Goal: Task Accomplishment & Management: Manage account settings

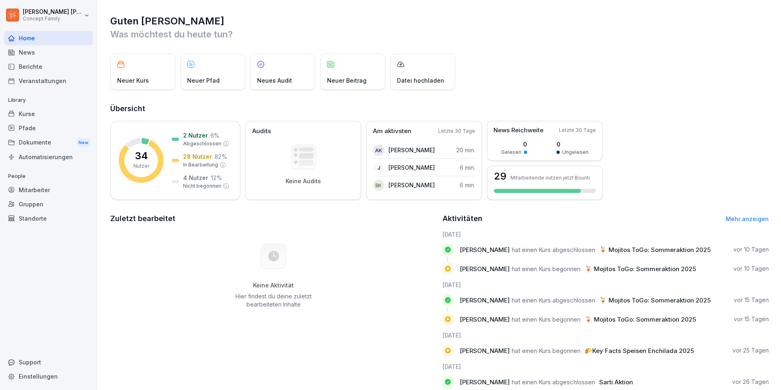
click at [37, 143] on div "Dokumente New" at bounding box center [48, 142] width 89 height 15
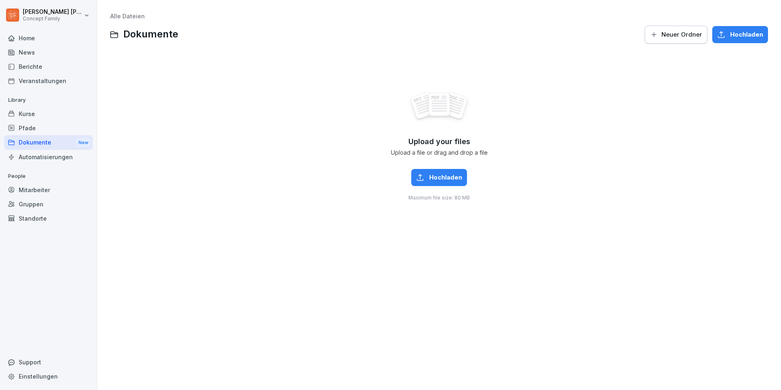
click at [31, 67] on div "Berichte" at bounding box center [48, 66] width 89 height 14
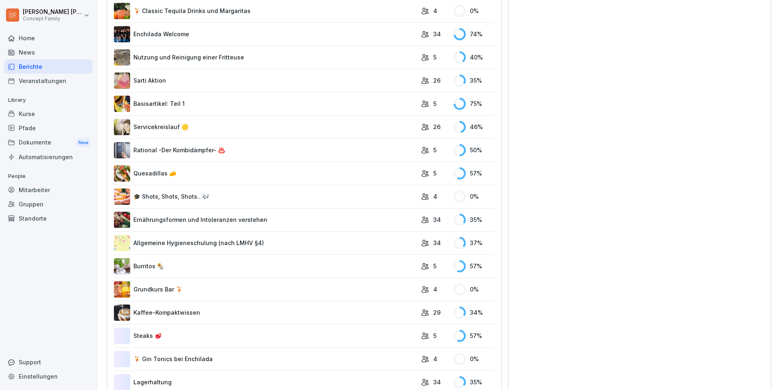
scroll to position [306, 0]
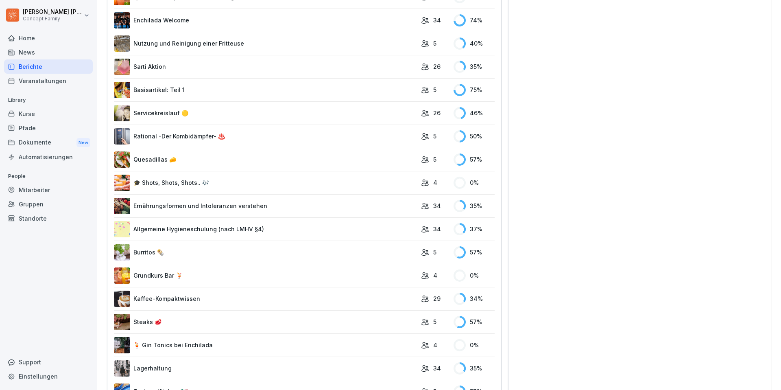
click at [214, 232] on link "Allgemeine Hygieneschulung (nach LMHV §4)" at bounding box center [265, 229] width 303 height 16
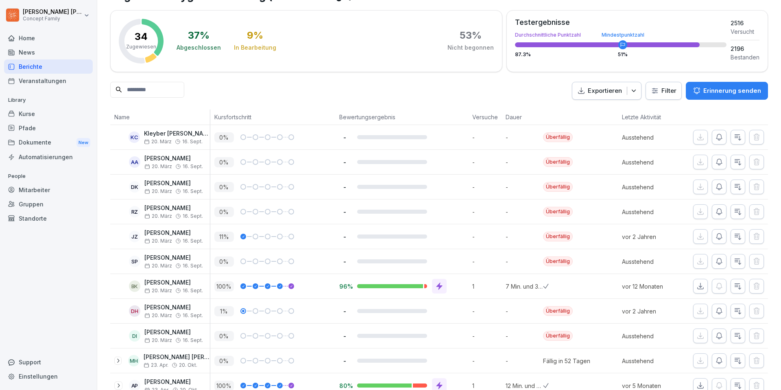
scroll to position [40, 0]
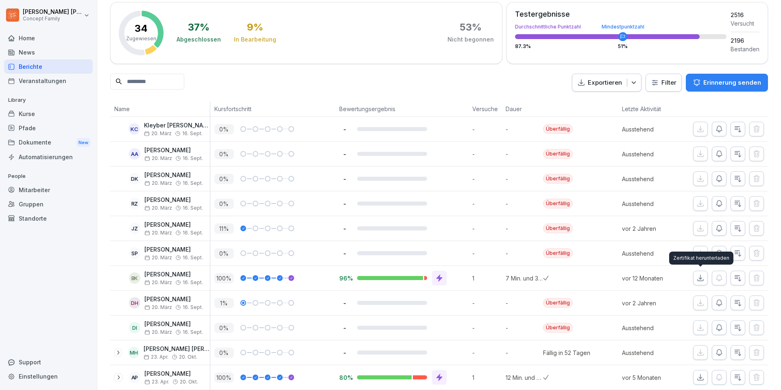
click at [702, 281] on icon "button" at bounding box center [701, 278] width 6 height 6
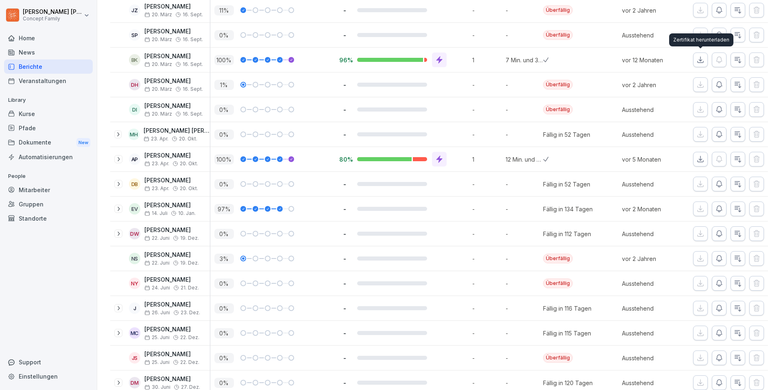
scroll to position [258, 0]
click at [26, 117] on div "Kurse" at bounding box center [48, 114] width 89 height 14
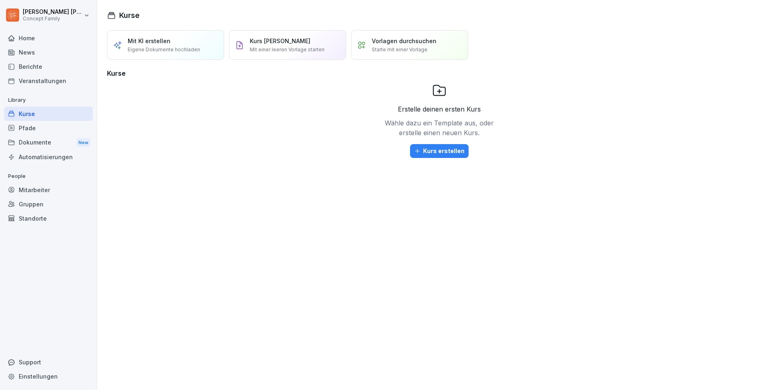
click at [29, 63] on div "Berichte" at bounding box center [48, 66] width 89 height 14
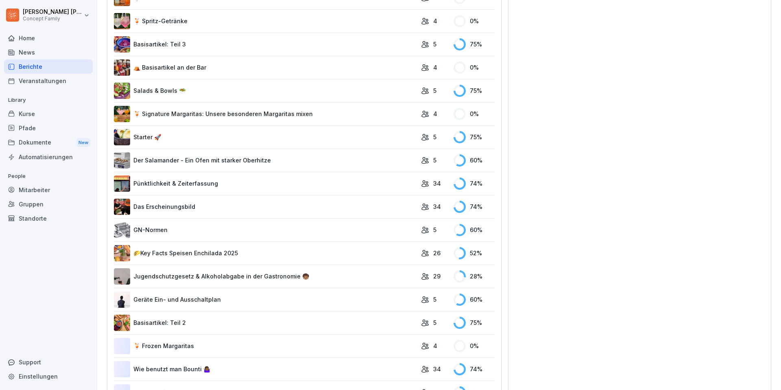
scroll to position [947, 0]
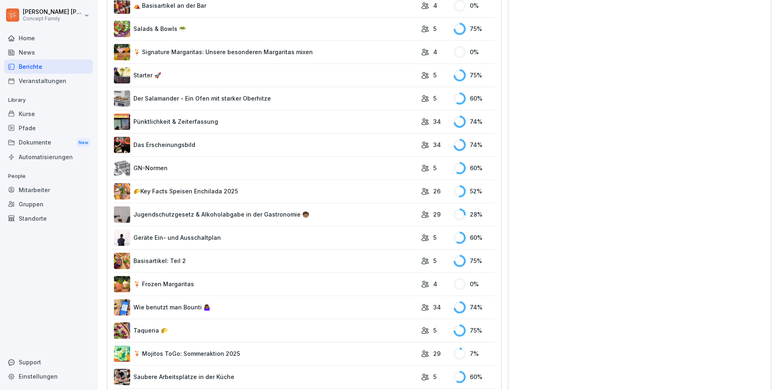
click at [199, 121] on link "Pünktlichkeit & Zeiterfassung" at bounding box center [265, 121] width 303 height 16
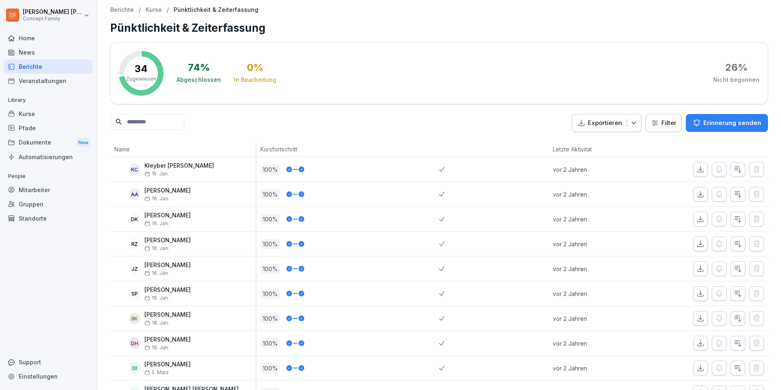
click at [31, 67] on div "Berichte" at bounding box center [48, 66] width 89 height 14
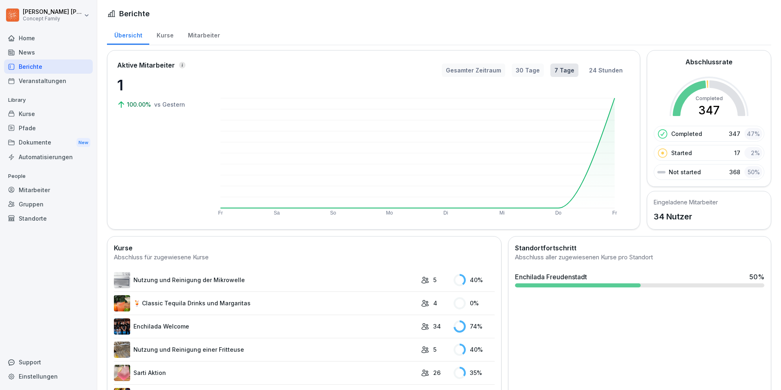
click at [499, 72] on button "Gesamter Zeitraum" at bounding box center [473, 69] width 63 height 13
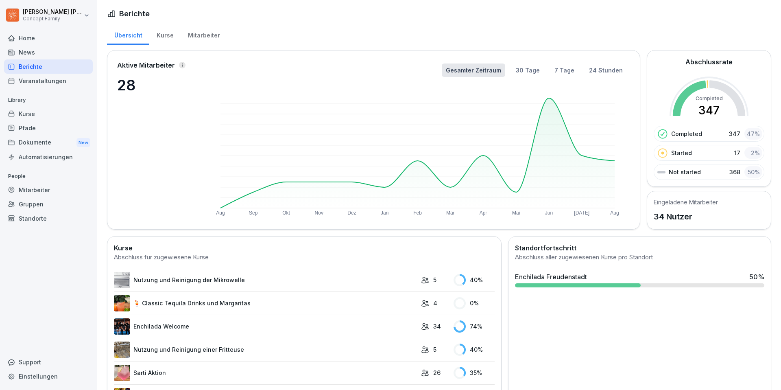
click at [23, 80] on div "Veranstaltungen" at bounding box center [48, 81] width 89 height 14
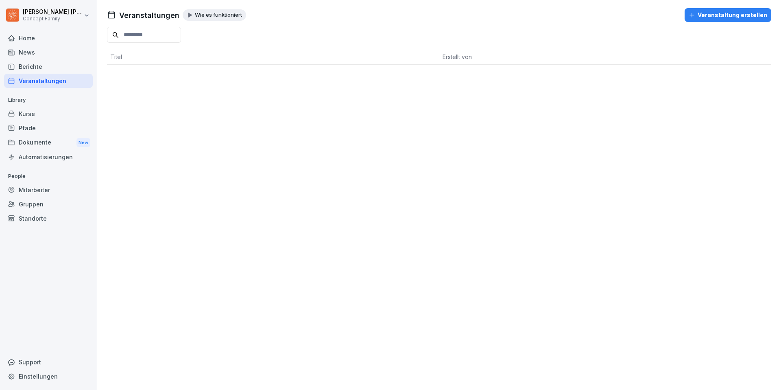
click at [38, 49] on div "News" at bounding box center [48, 52] width 89 height 14
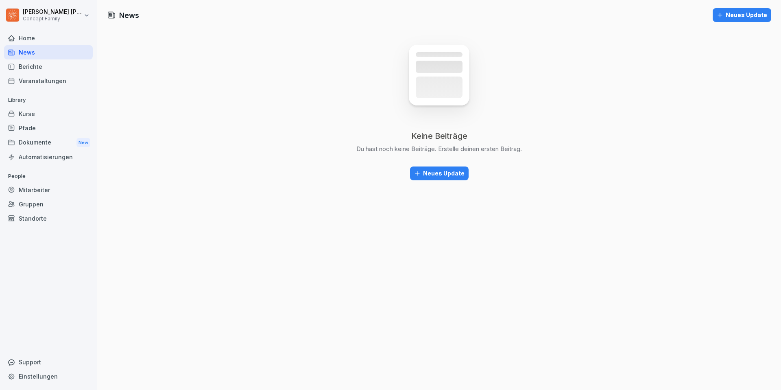
click at [40, 40] on div "Home" at bounding box center [48, 38] width 89 height 14
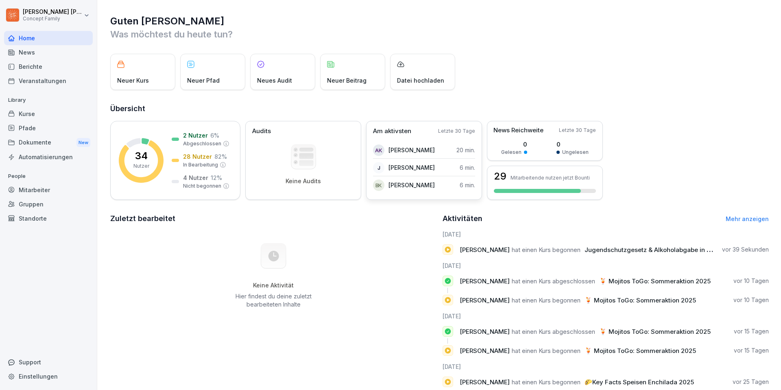
click at [399, 128] on p "Am aktivsten" at bounding box center [392, 131] width 38 height 9
click at [548, 189] on div at bounding box center [537, 191] width 87 height 4
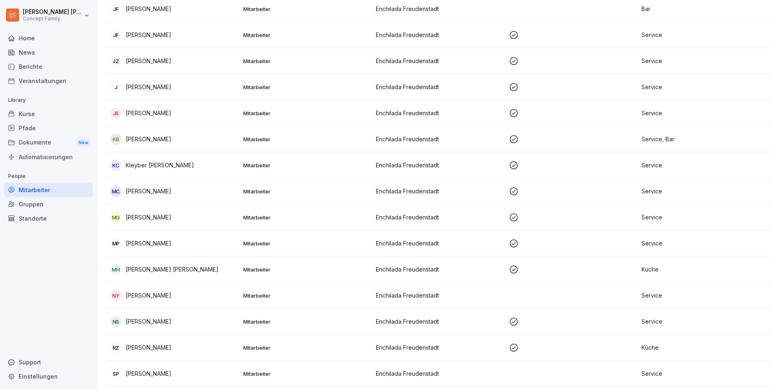
scroll to position [594, 0]
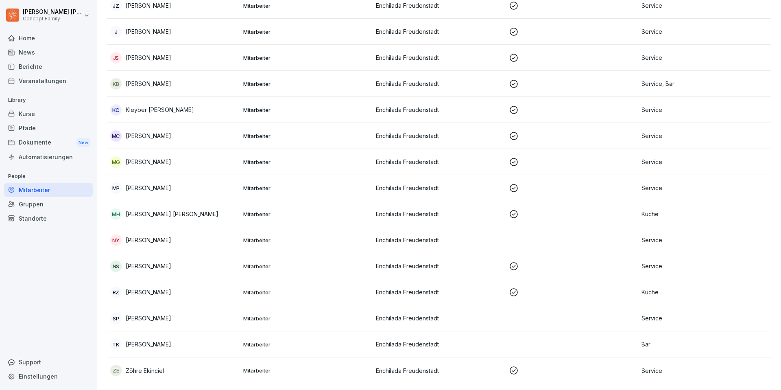
click at [140, 371] on p "Zöhre Ekinciel" at bounding box center [145, 370] width 38 height 9
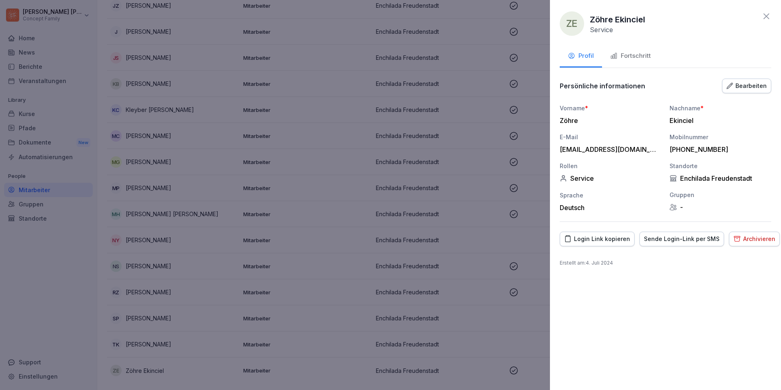
click at [745, 240] on div "Archivieren" at bounding box center [754, 238] width 42 height 9
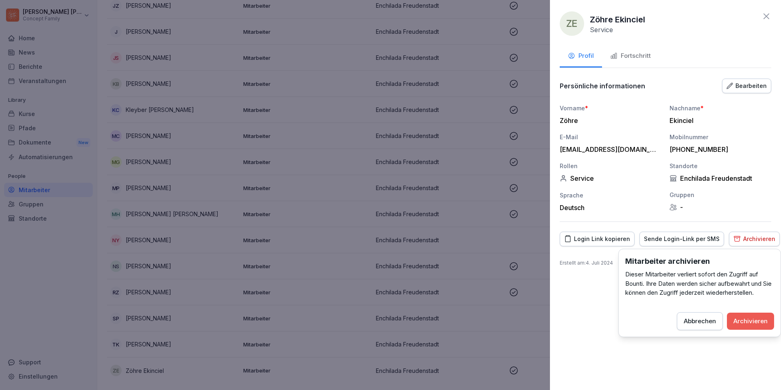
click at [742, 323] on div "Archivieren" at bounding box center [750, 320] width 34 height 9
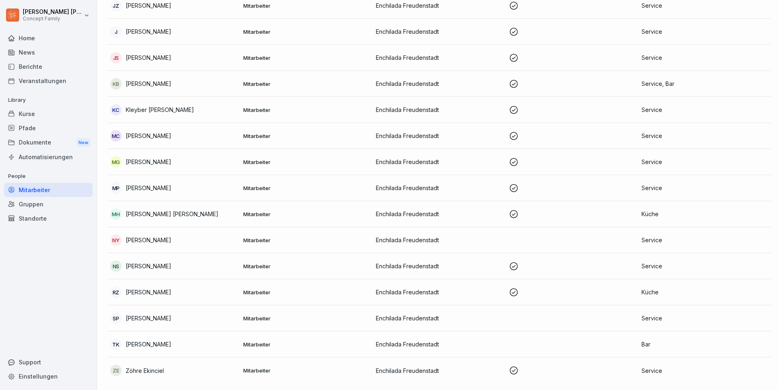
scroll to position [568, 0]
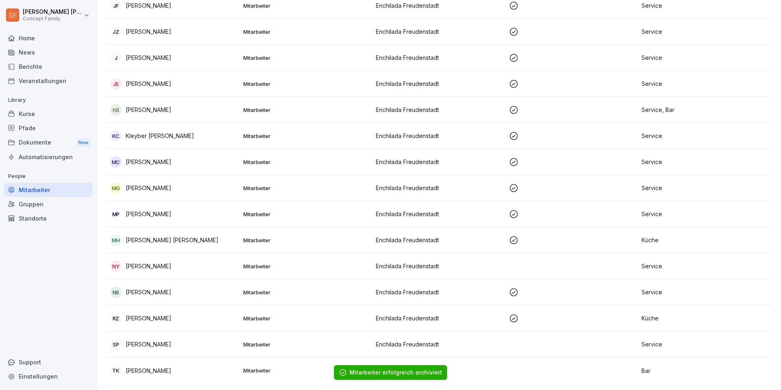
click at [515, 373] on td at bounding box center [572, 370] width 133 height 26
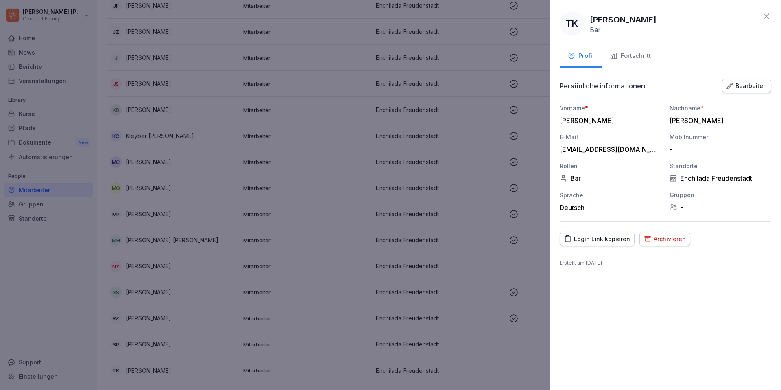
click at [663, 241] on div "Archivieren" at bounding box center [665, 238] width 42 height 9
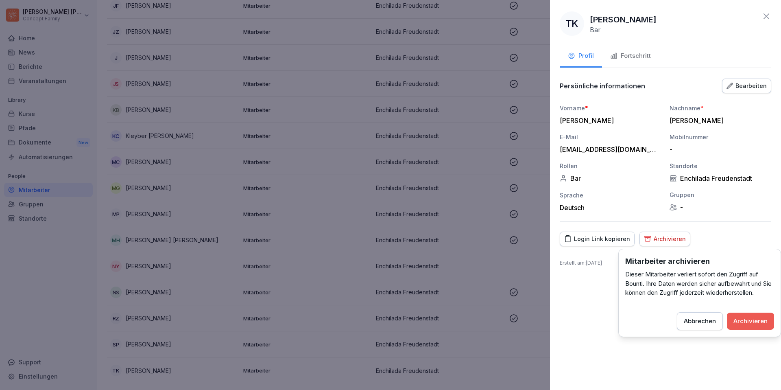
click at [701, 318] on div "Abbrechen" at bounding box center [700, 320] width 32 height 9
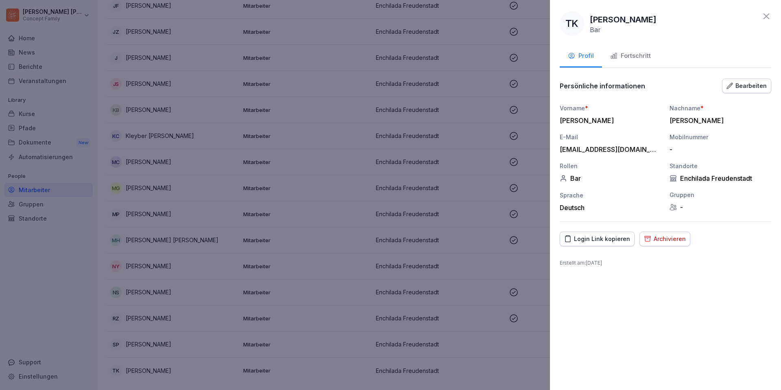
click at [524, 343] on div at bounding box center [390, 195] width 781 height 390
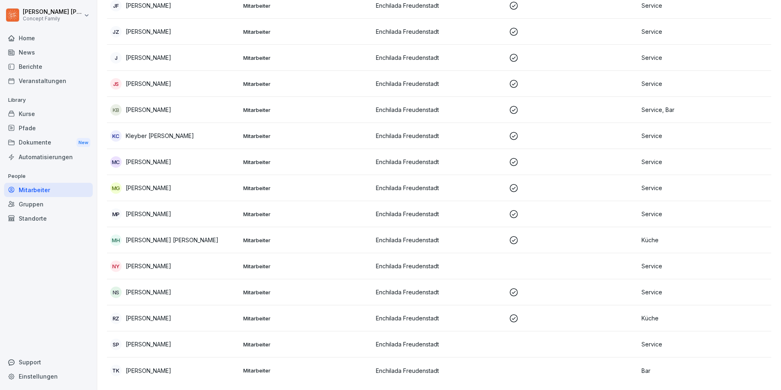
click at [523, 343] on td at bounding box center [572, 344] width 133 height 26
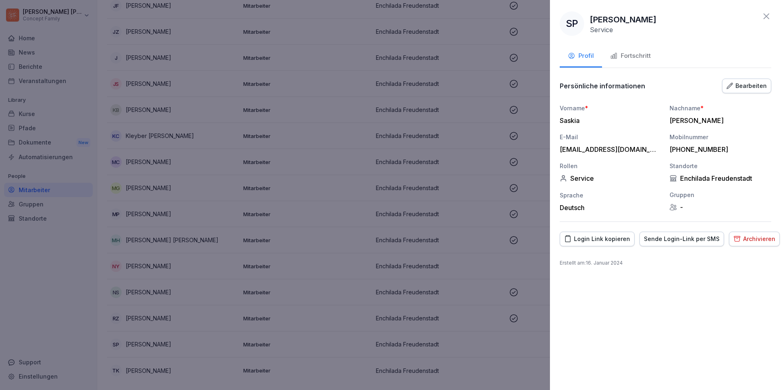
click at [756, 240] on div "Archivieren" at bounding box center [754, 238] width 42 height 9
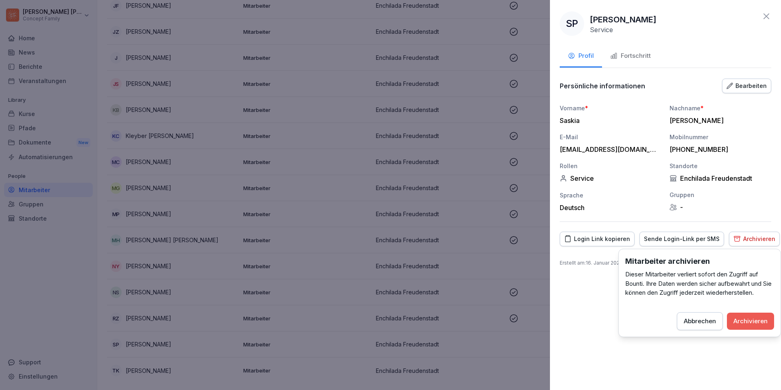
click at [739, 322] on div "Archivieren" at bounding box center [750, 320] width 34 height 9
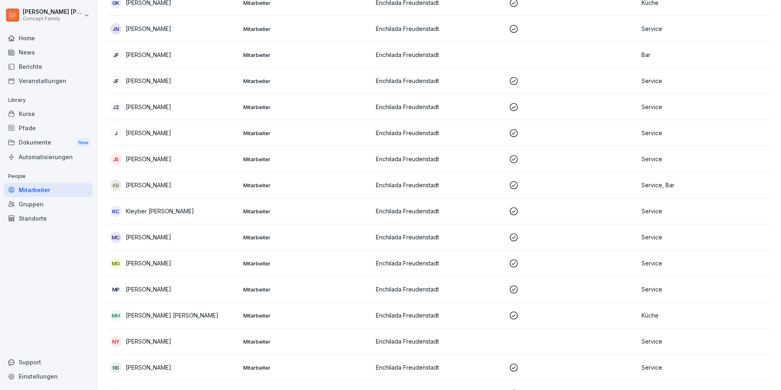
scroll to position [542, 0]
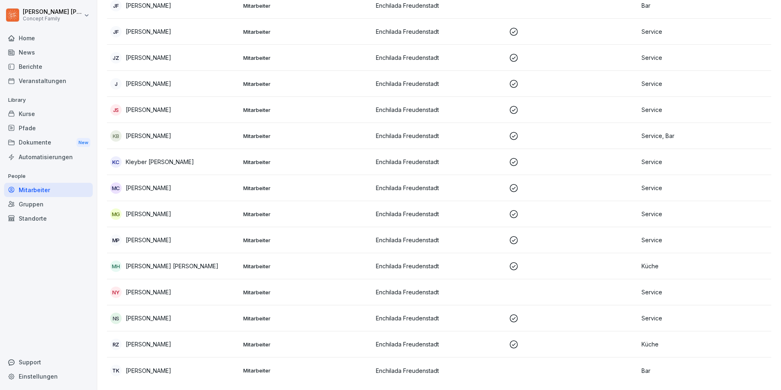
click at [607, 314] on p at bounding box center [572, 318] width 127 height 10
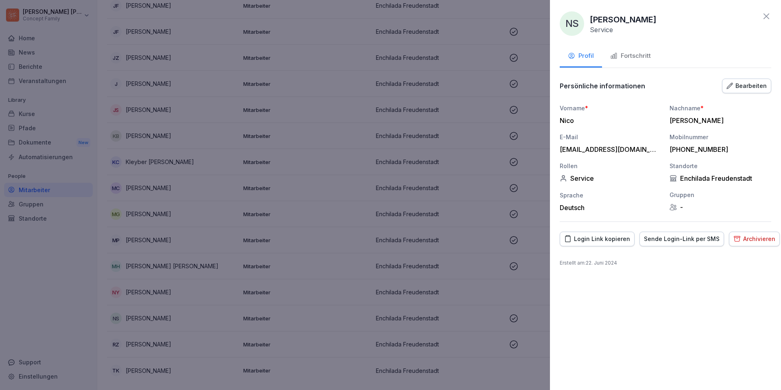
click at [746, 243] on button "Archivieren" at bounding box center [754, 238] width 51 height 15
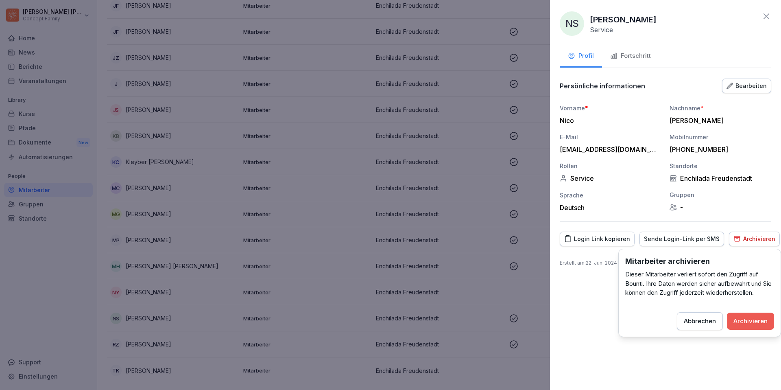
click at [741, 320] on div "Archivieren" at bounding box center [750, 320] width 34 height 9
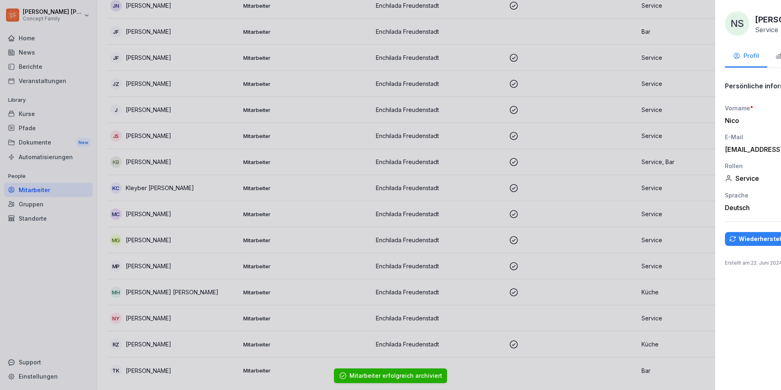
scroll to position [516, 0]
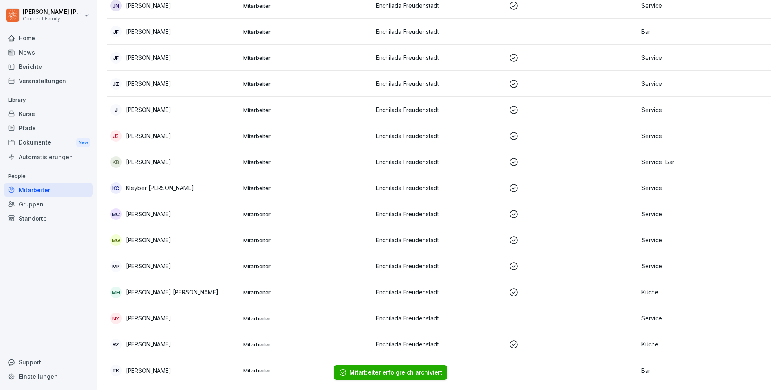
click at [623, 216] on p at bounding box center [572, 214] width 127 height 10
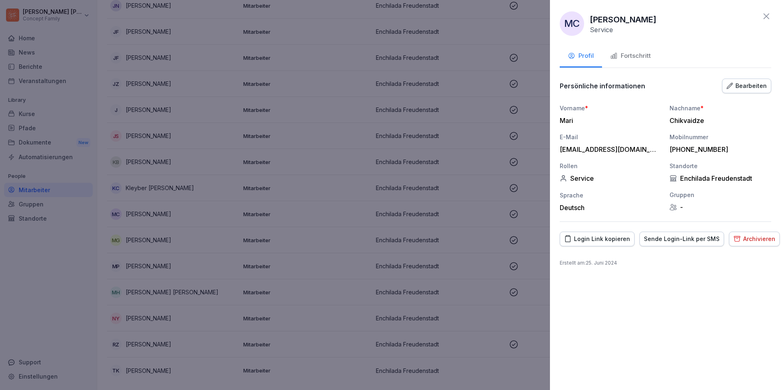
click at [745, 240] on div "Archivieren" at bounding box center [754, 238] width 42 height 9
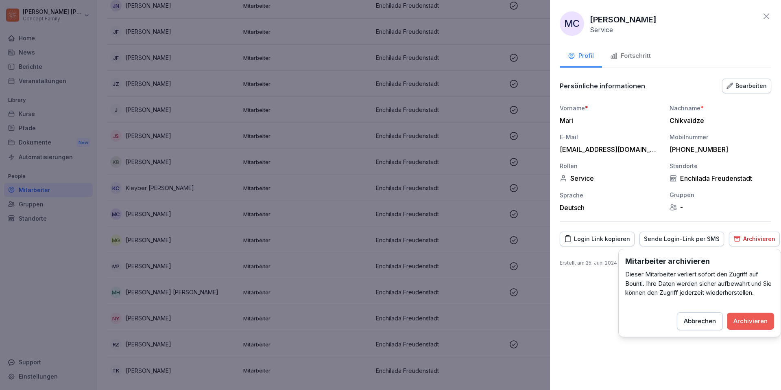
click at [742, 325] on div "Archivieren" at bounding box center [750, 320] width 34 height 9
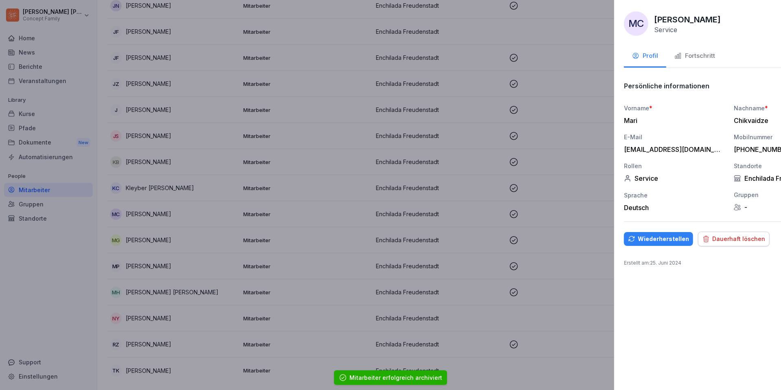
scroll to position [490, 0]
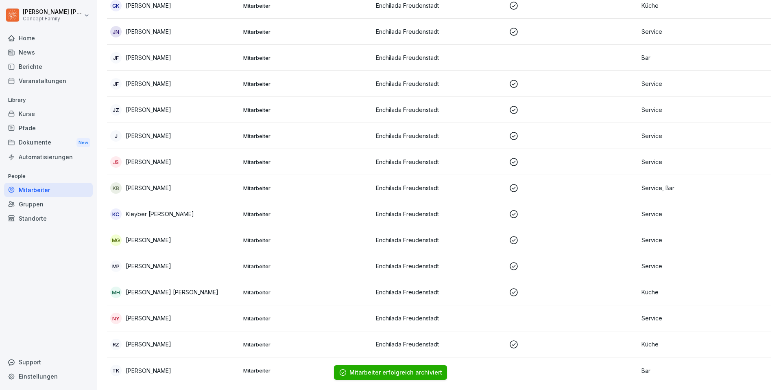
click at [656, 190] on p "Service, Bar" at bounding box center [704, 187] width 127 height 9
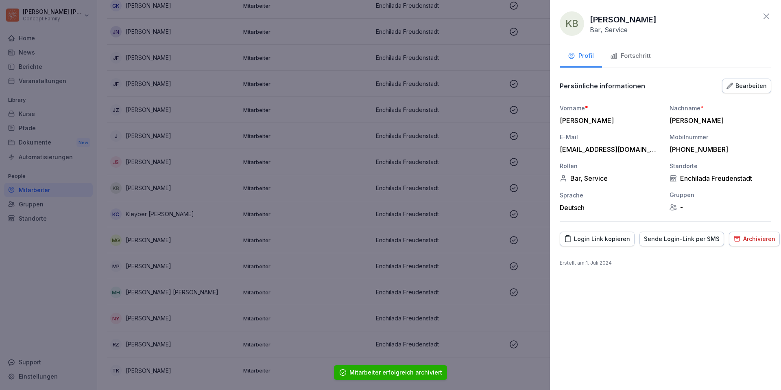
click at [754, 239] on div "Archivieren" at bounding box center [754, 238] width 42 height 9
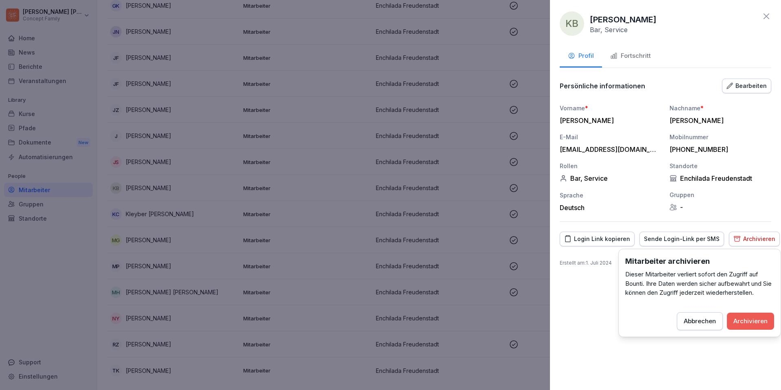
click at [742, 325] on button "Archivieren" at bounding box center [750, 320] width 47 height 17
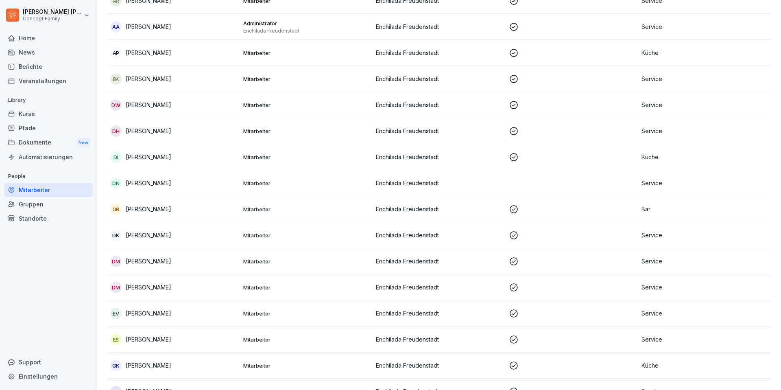
scroll to position [166, 0]
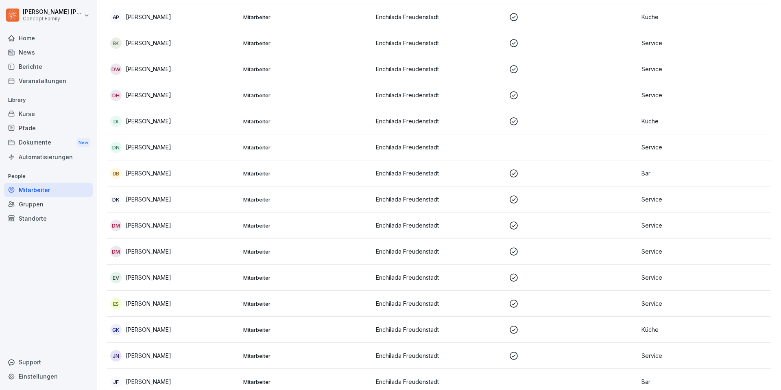
click at [609, 149] on td at bounding box center [572, 147] width 133 height 26
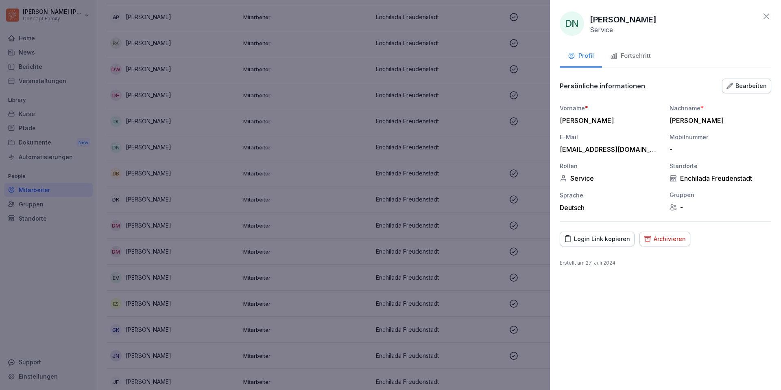
click at [667, 242] on div "Archivieren" at bounding box center [665, 238] width 42 height 9
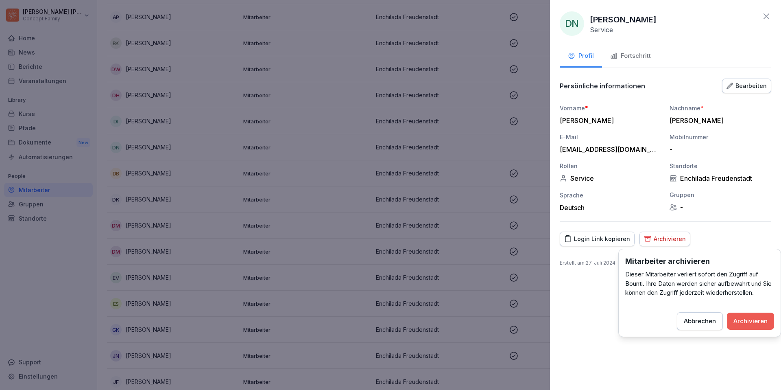
click at [708, 321] on div "Abbrechen" at bounding box center [700, 320] width 32 height 9
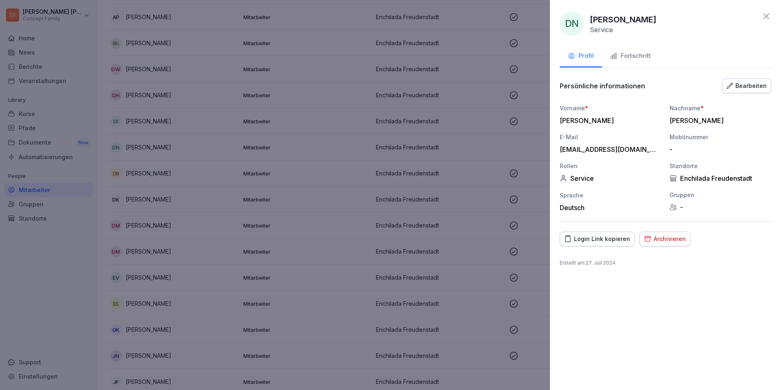
click at [650, 281] on div "DN [PERSON_NAME] Service Profil Fortschritt Persönliche informationen Bearbeite…" at bounding box center [665, 195] width 231 height 390
click at [655, 233] on button "Archivieren" at bounding box center [664, 238] width 51 height 15
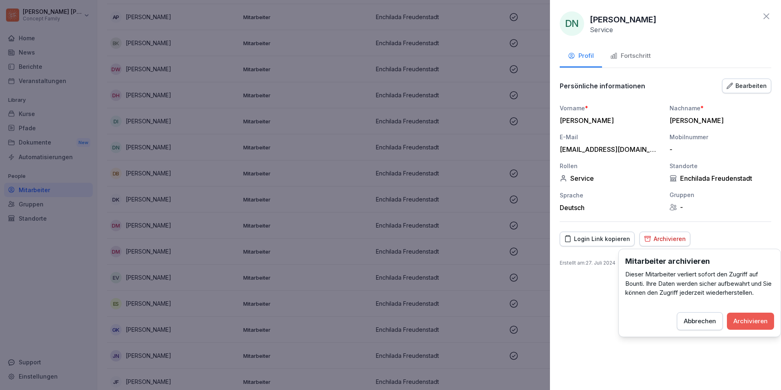
click at [740, 321] on div "Archivieren" at bounding box center [750, 320] width 34 height 9
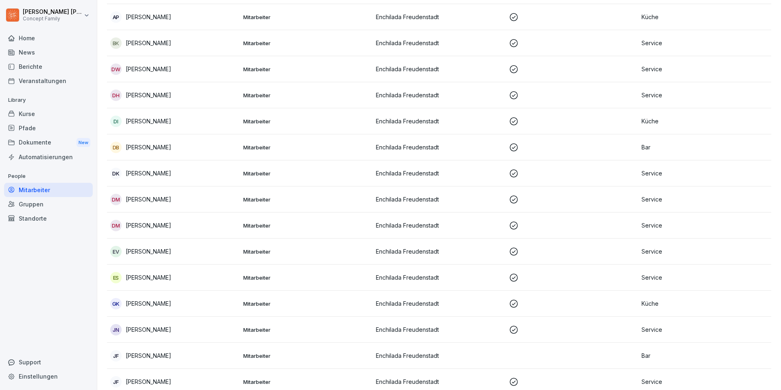
click at [436, 177] on td "Enchilada Freudenstadt" at bounding box center [439, 173] width 133 height 26
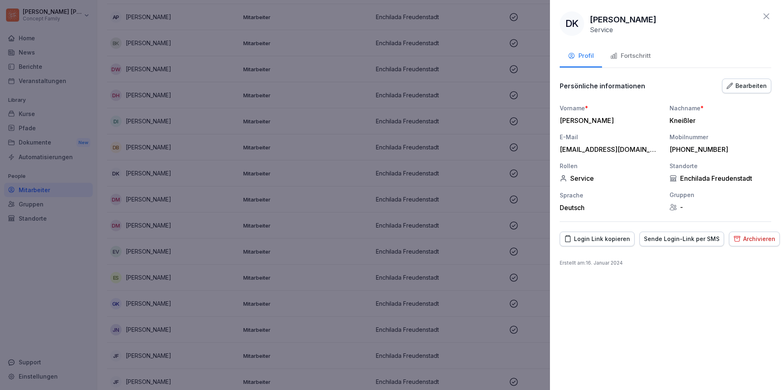
click at [742, 240] on div "Archivieren" at bounding box center [754, 238] width 42 height 9
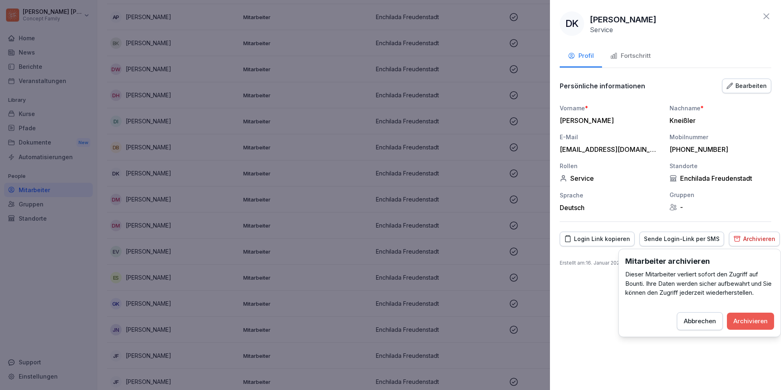
click at [745, 317] on div "Archivieren" at bounding box center [750, 320] width 34 height 9
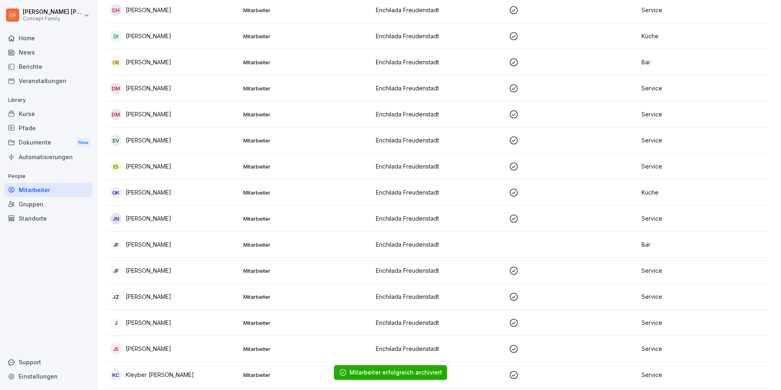
scroll to position [288, 0]
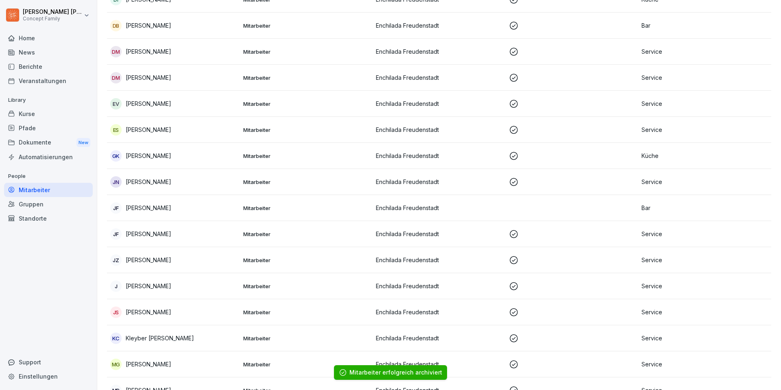
click at [624, 130] on p at bounding box center [572, 130] width 127 height 10
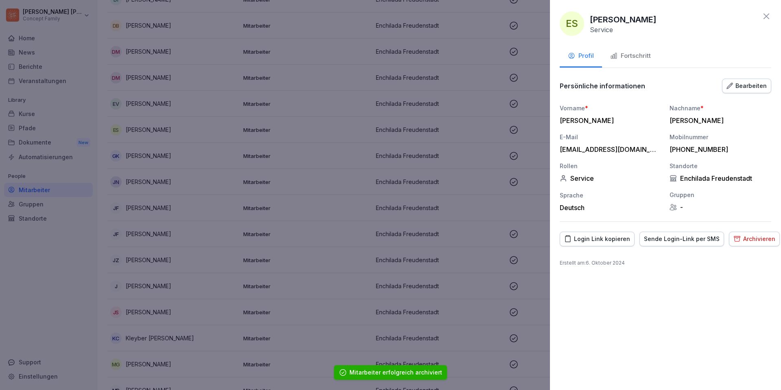
click at [750, 240] on div "Archivieren" at bounding box center [754, 238] width 42 height 9
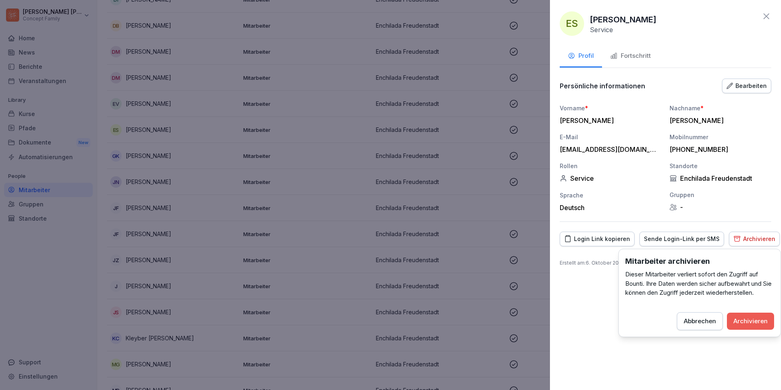
click at [740, 319] on div "Archivieren" at bounding box center [750, 320] width 34 height 9
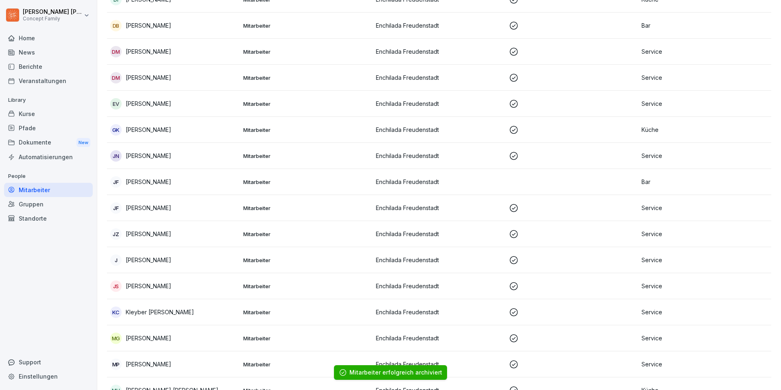
click at [614, 213] on td at bounding box center [572, 208] width 133 height 26
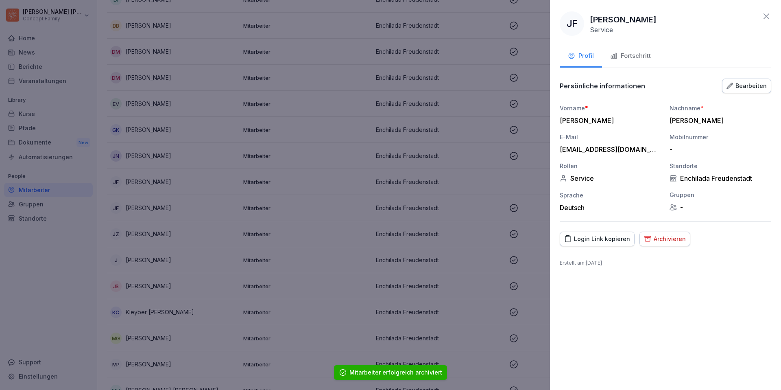
click at [661, 241] on div "Archivieren" at bounding box center [665, 238] width 42 height 9
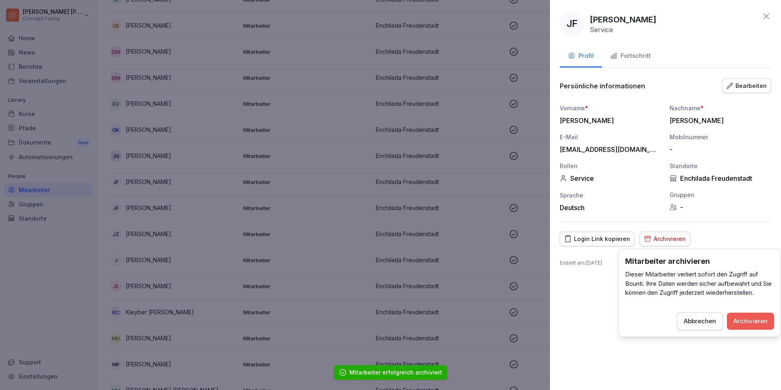
click at [760, 320] on div "Archivieren" at bounding box center [750, 320] width 34 height 9
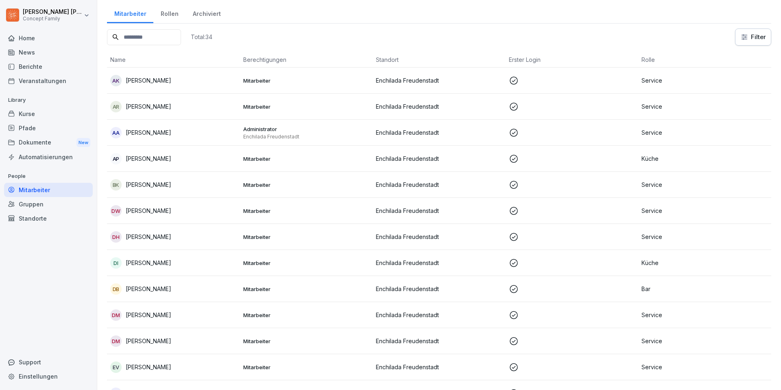
scroll to position [0, 0]
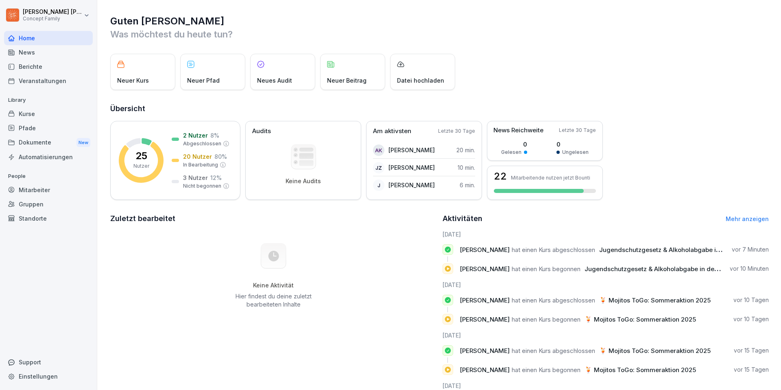
click at [33, 185] on div "Mitarbeiter" at bounding box center [48, 190] width 89 height 14
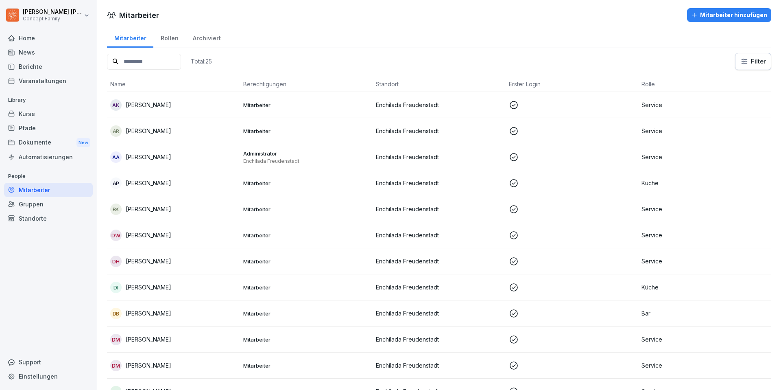
click at [212, 39] on div "Archiviert" at bounding box center [206, 37] width 42 height 21
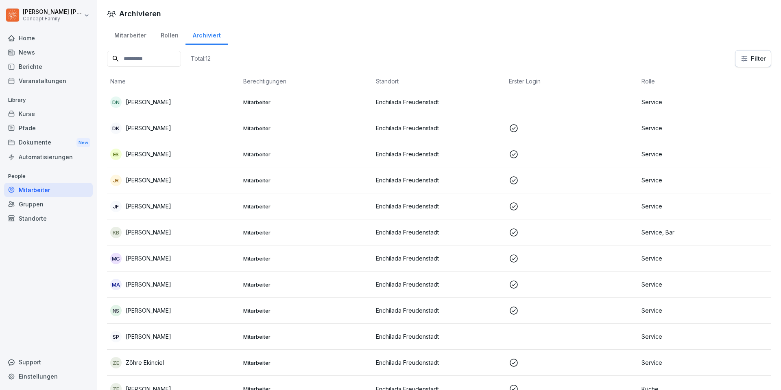
click at [375, 106] on td "Enchilada Freudenstadt" at bounding box center [439, 102] width 133 height 26
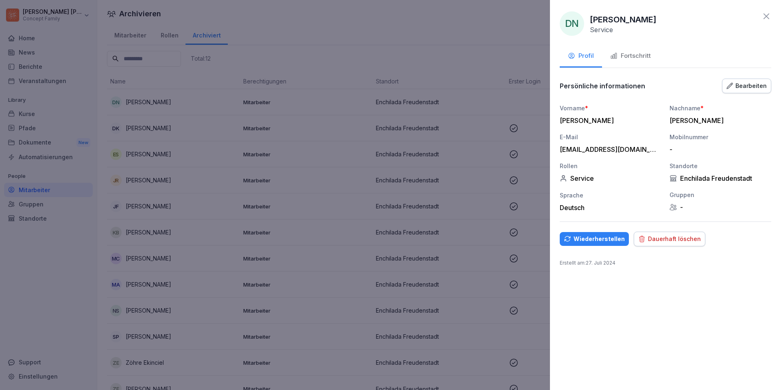
click at [584, 236] on div "Wiederherstellen" at bounding box center [594, 238] width 61 height 9
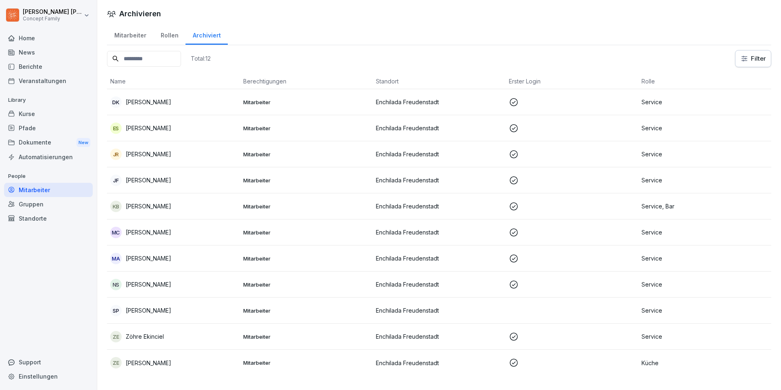
click at [137, 35] on div "Mitarbeiter" at bounding box center [130, 34] width 46 height 21
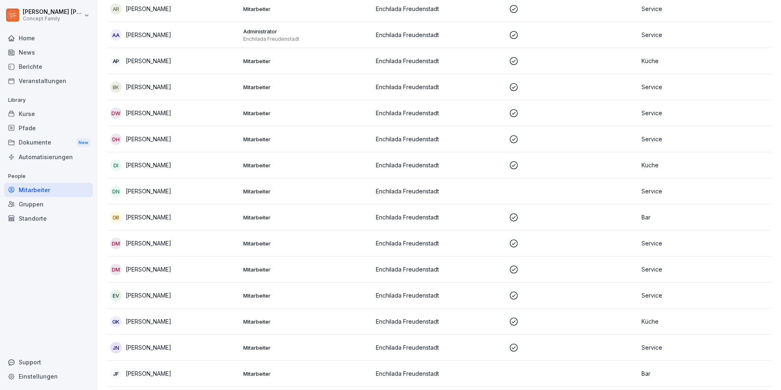
scroll to position [167, 0]
